Goal: Information Seeking & Learning: Learn about a topic

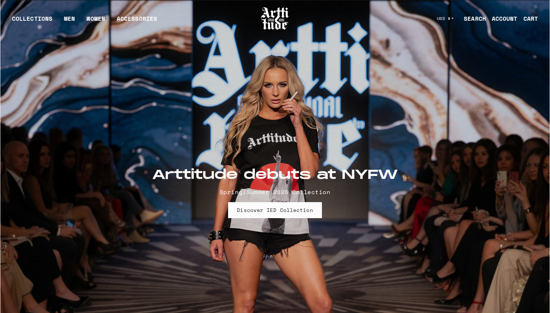
click at [247, 173] on h2 "Arttitude debuts at NYFW" at bounding box center [275, 175] width 246 height 16
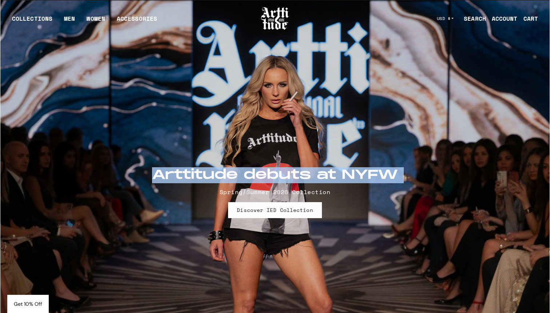
click at [210, 172] on h2 "Arttitude debuts at NYFW" at bounding box center [275, 175] width 246 height 16
click at [220, 174] on h2 "Arttitude debuts at NYFW" at bounding box center [275, 175] width 246 height 16
copy header "Arttitude debuts at NYFW"
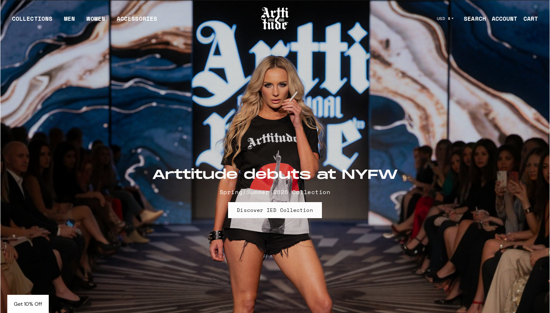
click at [288, 194] on p "Spring/Summer 2026 Collection" at bounding box center [275, 192] width 246 height 9
copy main "Spring/Summer 2026 Collection Discover IED Collection"
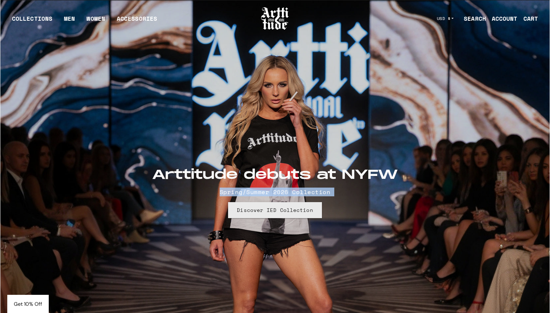
click at [276, 209] on link "Discover IED Collection" at bounding box center [275, 210] width 94 height 16
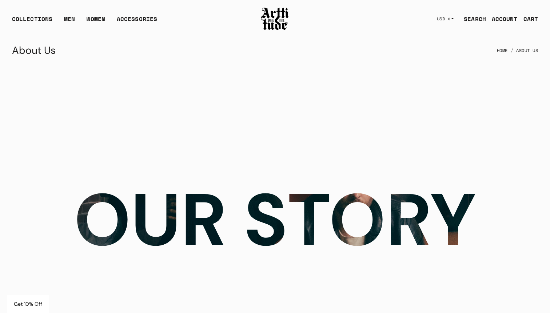
scroll to position [1514, 0]
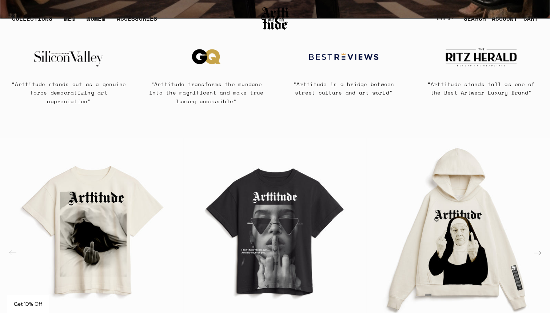
scroll to position [353, 0]
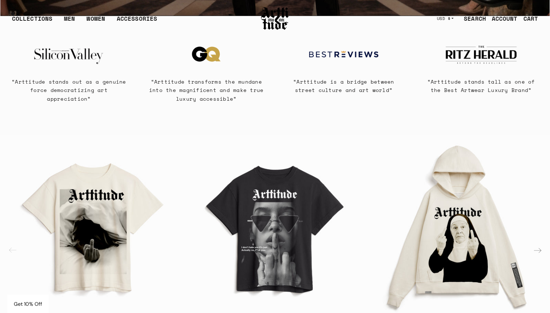
click at [68, 83] on p "“Arttitude stands out as a genuine force democratizing art appreciation”" at bounding box center [69, 90] width 120 height 25
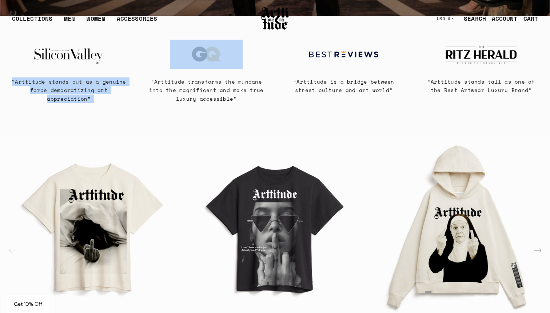
click at [68, 83] on p "“Arttitude stands out as a genuine force democratizing art appreciation”" at bounding box center [69, 90] width 120 height 25
copy div "“Arttitude stands out as a genuine force democratizing art appreciation”"
